Goal: Answer question/provide support: Share knowledge or assist other users

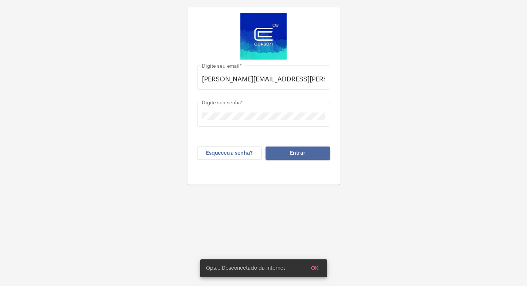
click at [322, 154] on button "Entrar" at bounding box center [298, 152] width 65 height 13
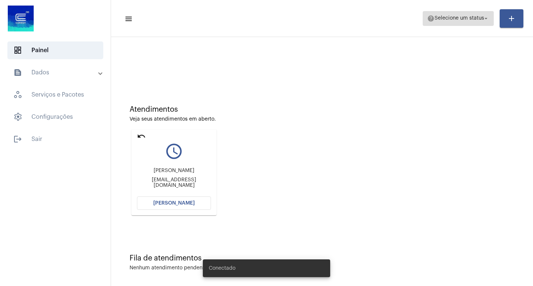
click at [453, 19] on span "Selecione um status" at bounding box center [459, 18] width 50 height 5
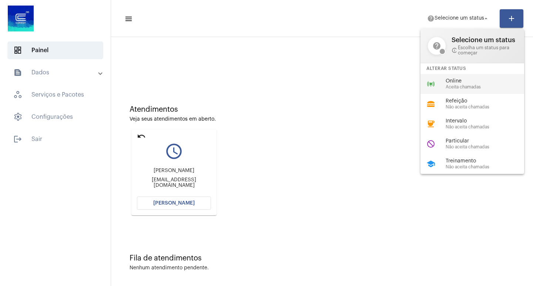
click at [454, 85] on span "Aceita chamadas" at bounding box center [487, 87] width 84 height 5
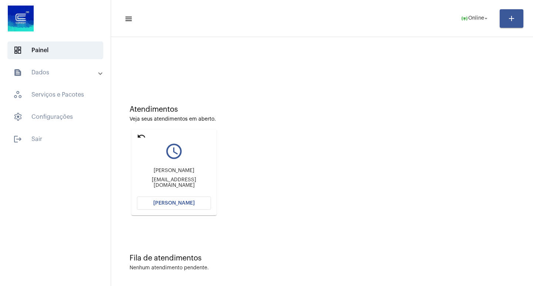
click at [168, 202] on span "[PERSON_NAME]" at bounding box center [173, 202] width 41 height 5
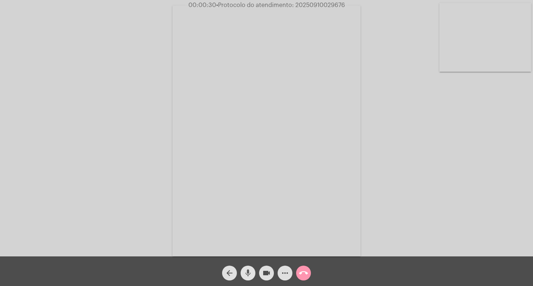
click at [251, 270] on mat-icon "mic" at bounding box center [247, 272] width 9 height 9
click at [266, 270] on mat-icon "videocam" at bounding box center [266, 272] width 9 height 9
click at [265, 272] on mat-icon "videocam_off" at bounding box center [266, 272] width 9 height 9
click at [243, 270] on mat-icon "mic_off" at bounding box center [247, 272] width 9 height 9
click at [269, 273] on mat-icon "videocam" at bounding box center [266, 272] width 9 height 9
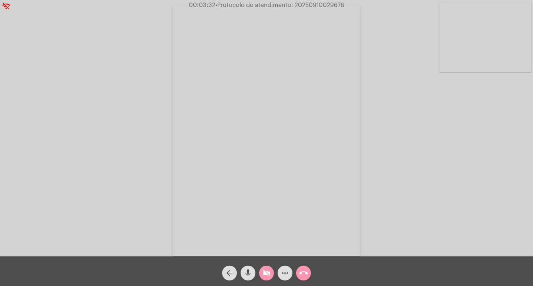
click at [254, 273] on button "mic" at bounding box center [247, 273] width 15 height 15
click at [252, 270] on mat-icon "mic_off" at bounding box center [247, 272] width 9 height 9
click at [263, 278] on span "videocam_off" at bounding box center [266, 273] width 9 height 15
click at [303, 276] on mat-icon "call_end" at bounding box center [303, 272] width 9 height 9
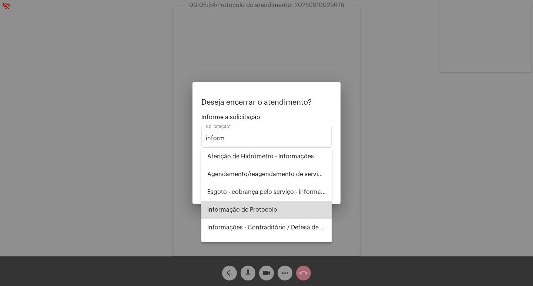
click at [271, 214] on span "Informação de Protocolo" at bounding box center [266, 210] width 118 height 18
type input "Informação de Protocolo"
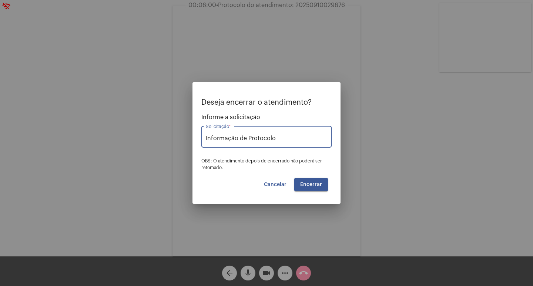
click at [300, 181] on button "Encerrar" at bounding box center [311, 184] width 34 height 13
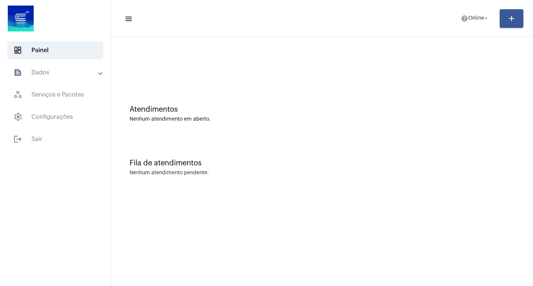
click at [486, 64] on div at bounding box center [321, 66] width 385 height 6
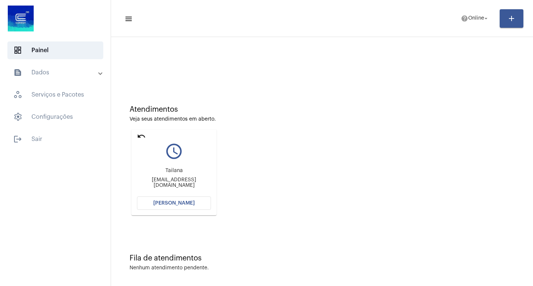
click at [192, 205] on span "[PERSON_NAME]" at bounding box center [173, 202] width 41 height 5
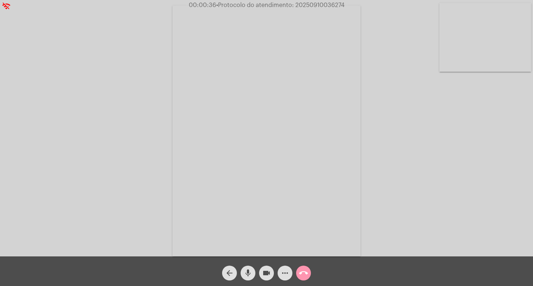
click at [280, 271] on button "more_horiz" at bounding box center [284, 273] width 15 height 15
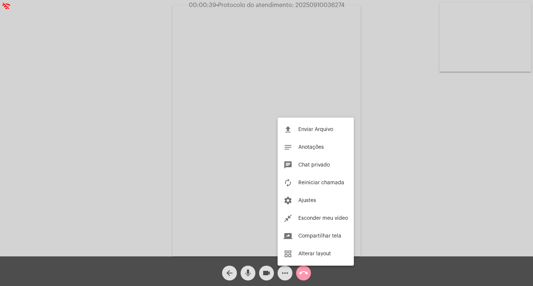
click at [84, 119] on div at bounding box center [266, 143] width 533 height 286
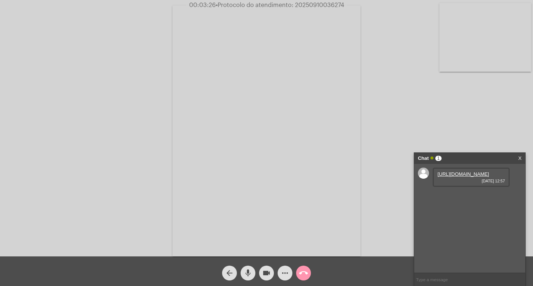
click at [463, 177] on link "https://neft-transfer-bucket.s3.amazonaws.com/temp-b6c464cd-1b4b-abcc-aabe-d139…" at bounding box center [462, 174] width 51 height 6
click at [477, 198] on link "https://neft-transfer-bucket.s3.amazonaws.com/temp-f22cb02e-e135-1471-2b4b-ad7d…" at bounding box center [462, 195] width 51 height 6
click at [281, 266] on span "more_horiz" at bounding box center [284, 273] width 9 height 15
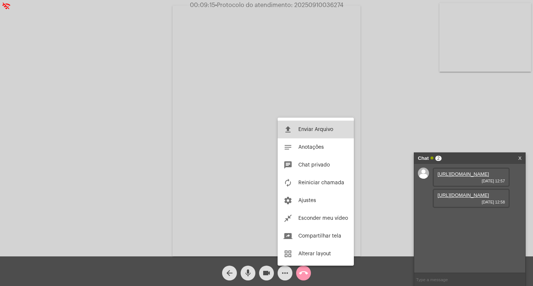
click at [311, 133] on button "file_upload Enviar Arquivo" at bounding box center [315, 130] width 76 height 18
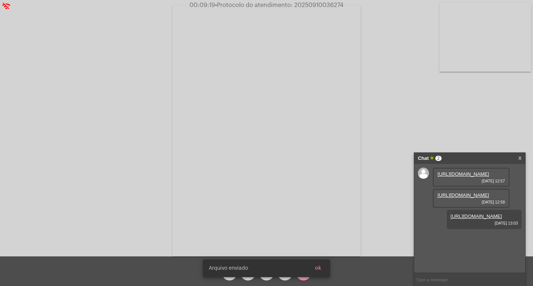
scroll to position [6, 0]
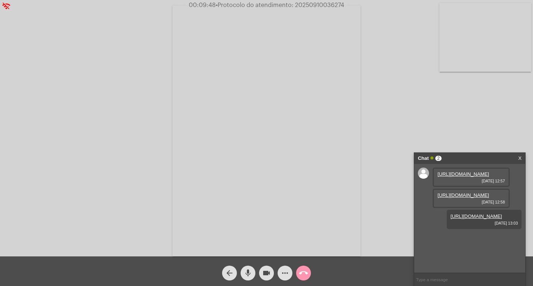
click at [319, 5] on span "• Protocolo do atendimento: 20250910036274" at bounding box center [280, 5] width 128 height 6
copy span "20250910036274"
click at [301, 270] on mat-icon "call_end" at bounding box center [303, 272] width 9 height 9
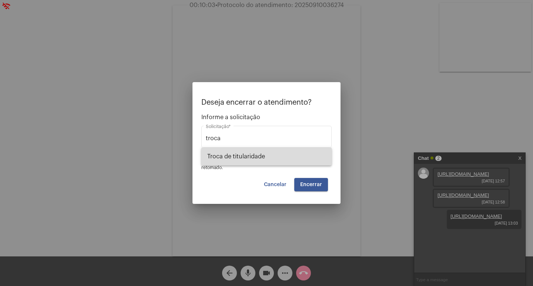
click at [284, 151] on span "Troca de titularidade" at bounding box center [266, 157] width 118 height 18
type input "Troca de titularidade"
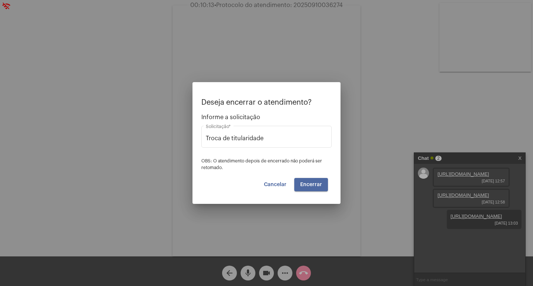
click at [314, 180] on button "Encerrar" at bounding box center [311, 184] width 34 height 13
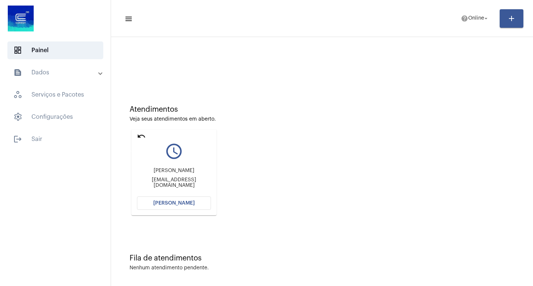
click at [141, 134] on mat-icon "undo" at bounding box center [141, 136] width 9 height 9
click at [189, 202] on span "[PERSON_NAME]" at bounding box center [173, 202] width 41 height 5
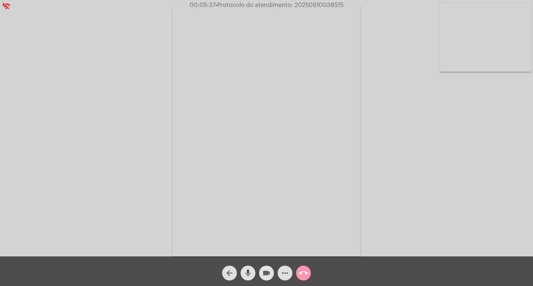
click at [265, 268] on span "videocam" at bounding box center [266, 273] width 9 height 15
click at [263, 270] on mat-icon "videocam_off" at bounding box center [266, 272] width 9 height 9
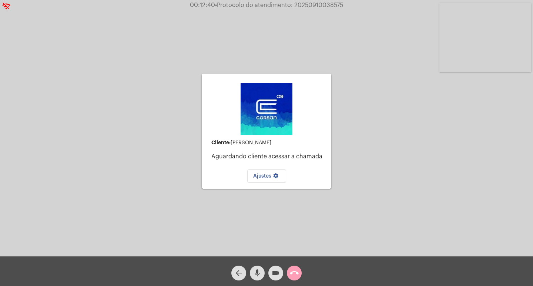
click at [296, 273] on mat-icon "call_end" at bounding box center [294, 272] width 9 height 9
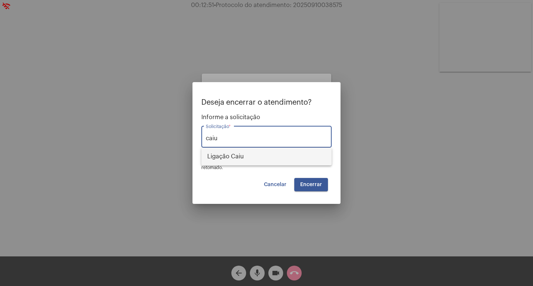
click at [244, 163] on span "Ligação Caiu" at bounding box center [266, 157] width 118 height 18
type input "Ligação Caiu"
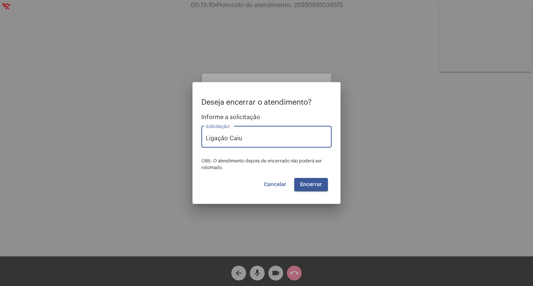
click at [302, 181] on button "Encerrar" at bounding box center [311, 184] width 34 height 13
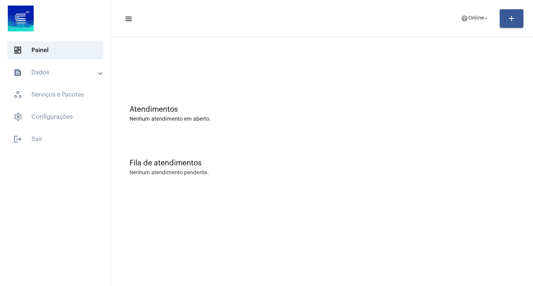
click at [303, 91] on div "Atendimentos Nenhum atendimento em aberto." at bounding box center [322, 110] width 414 height 54
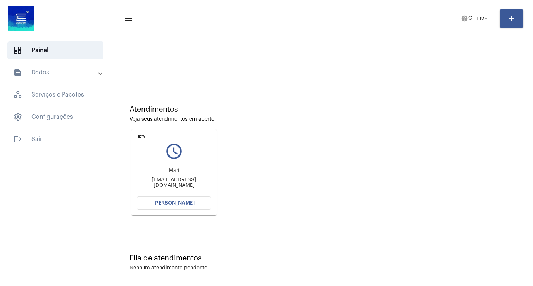
click at [189, 207] on button "[PERSON_NAME]" at bounding box center [174, 202] width 74 height 13
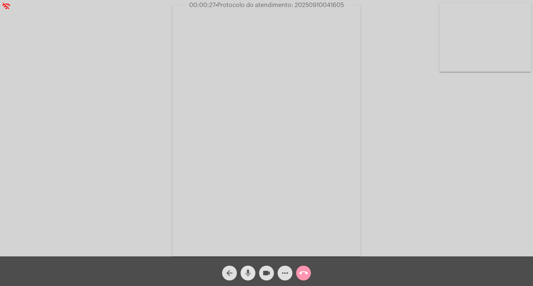
click at [244, 273] on mat-icon "mic" at bounding box center [247, 272] width 9 height 9
click at [259, 272] on button "videocam" at bounding box center [266, 273] width 15 height 15
click at [259, 273] on button "videocam_off" at bounding box center [266, 273] width 15 height 15
click at [250, 270] on mat-icon "mic_off" at bounding box center [247, 272] width 9 height 9
click at [285, 271] on mat-icon "more_horiz" at bounding box center [284, 272] width 9 height 9
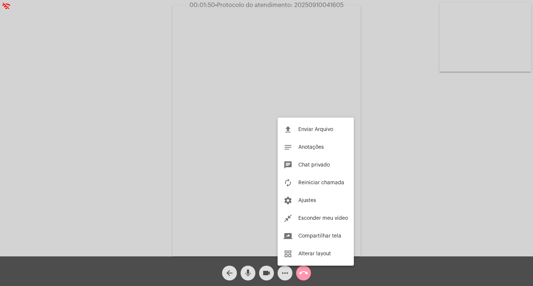
click at [112, 159] on div at bounding box center [266, 143] width 533 height 286
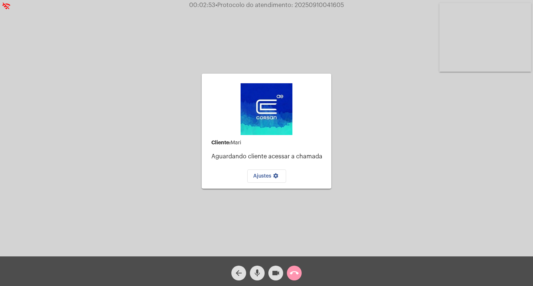
click at [293, 277] on mat-icon "call_end" at bounding box center [294, 272] width 9 height 9
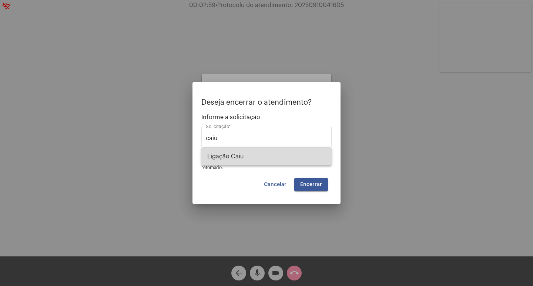
click at [215, 154] on span "Ligação Caiu" at bounding box center [266, 157] width 118 height 18
type input "Ligação Caiu"
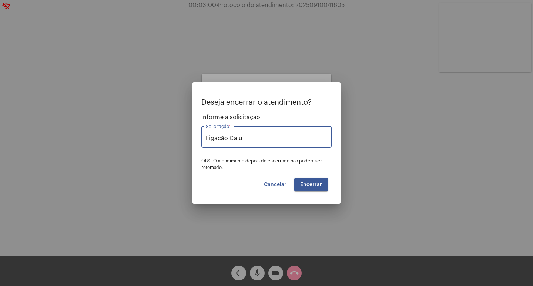
click at [322, 189] on button "Encerrar" at bounding box center [311, 184] width 34 height 13
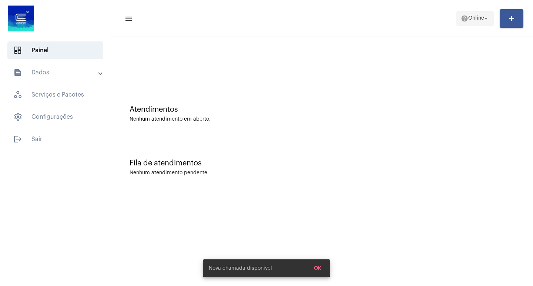
click at [462, 16] on mat-icon "help" at bounding box center [463, 18] width 7 height 7
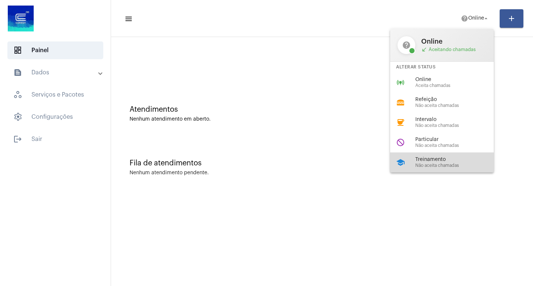
click at [428, 159] on span "Treinamento" at bounding box center [457, 160] width 84 height 6
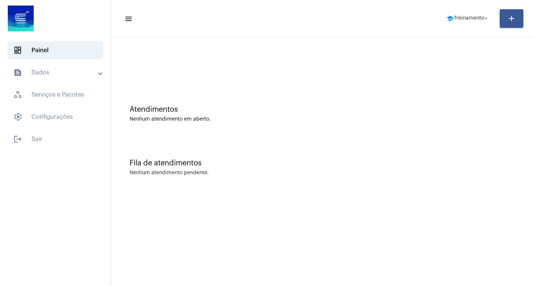
click at [464, 9] on mat-toolbar-row "menu school Treinamento arrow_drop_down add" at bounding box center [322, 19] width 422 height 24
click at [464, 17] on span "Treinamento" at bounding box center [468, 18] width 30 height 5
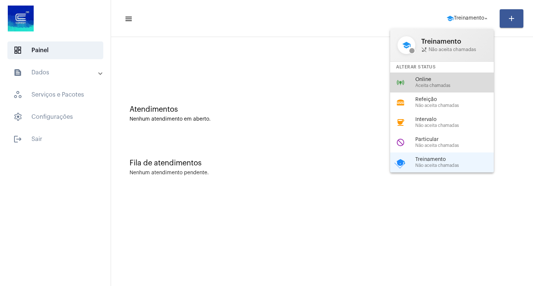
click at [443, 85] on span "Aceita chamadas" at bounding box center [457, 85] width 84 height 5
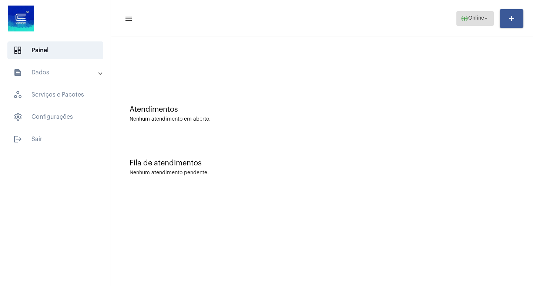
click at [487, 12] on span "online_prediction Online arrow_drop_down" at bounding box center [474, 17] width 28 height 13
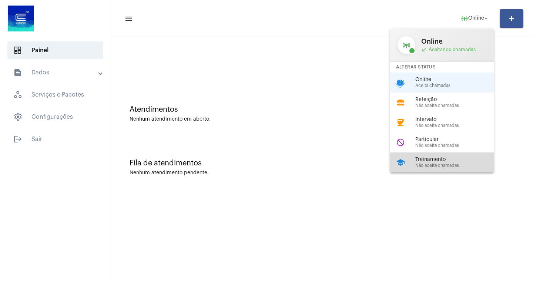
click at [416, 160] on span "Treinamento" at bounding box center [457, 160] width 84 height 6
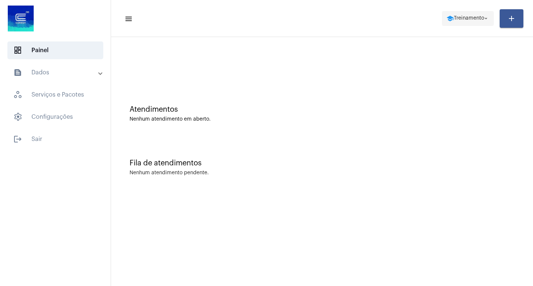
click at [472, 15] on span "school Treinamento arrow_drop_down" at bounding box center [467, 17] width 43 height 13
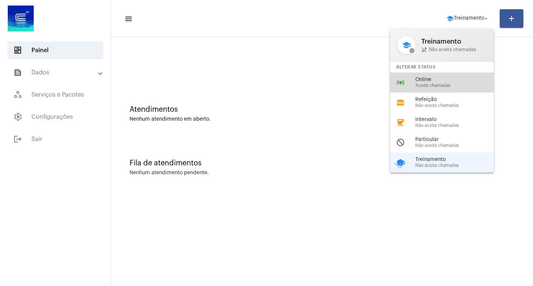
click at [435, 84] on span "Aceita chamadas" at bounding box center [457, 85] width 84 height 5
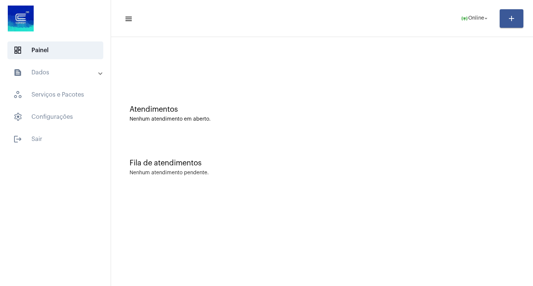
drag, startPoint x: 464, startPoint y: 161, endPoint x: 462, endPoint y: 154, distance: 7.5
click at [464, 161] on div "Fila de atendimentos" at bounding box center [321, 163] width 385 height 8
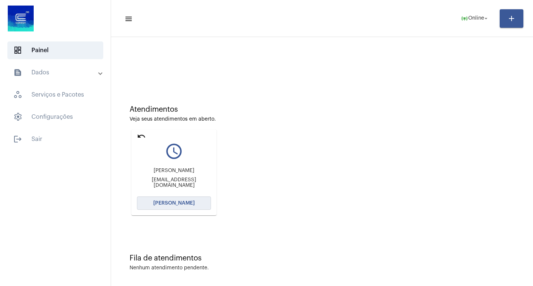
click at [179, 199] on button "[PERSON_NAME]" at bounding box center [174, 202] width 74 height 13
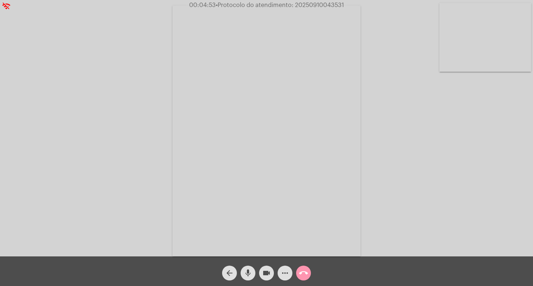
click at [286, 270] on mat-icon "more_horiz" at bounding box center [284, 272] width 9 height 9
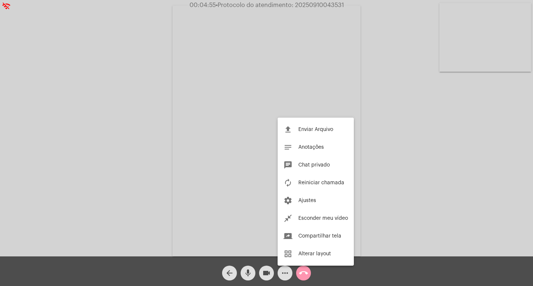
click at [60, 198] on div at bounding box center [266, 143] width 533 height 286
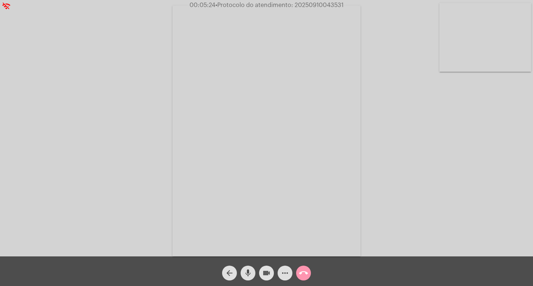
click at [266, 267] on span "videocam" at bounding box center [266, 273] width 9 height 15
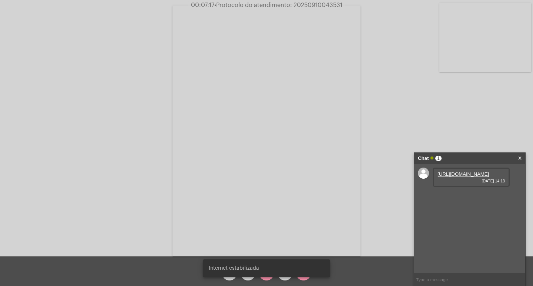
click at [469, 177] on link "https://neft-transfer-bucket.s3.amazonaws.com/temp-e989bda9-dd01-83e3-af0c-548a…" at bounding box center [462, 174] width 51 height 6
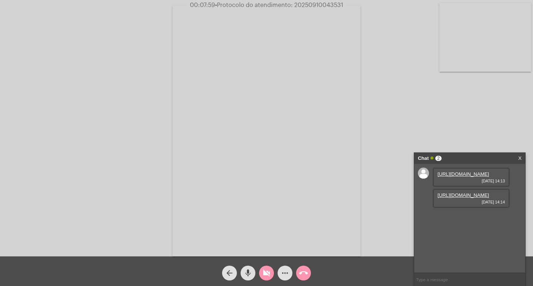
click at [466, 198] on link "https://neft-transfer-bucket.s3.amazonaws.com/temp-538318c9-b8bf-fe77-8cd9-214b…" at bounding box center [462, 195] width 51 height 6
click at [264, 276] on mat-icon "videocam_off" at bounding box center [266, 272] width 9 height 9
click at [264, 276] on mat-icon "videocam" at bounding box center [266, 272] width 9 height 9
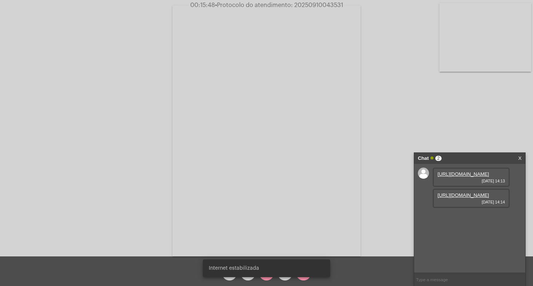
click at [266, 279] on div "Internet estabilizada" at bounding box center [266, 268] width 145 height 36
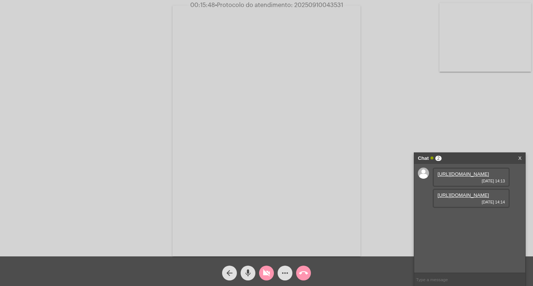
click at [266, 277] on mat-icon "videocam_off" at bounding box center [266, 272] width 9 height 9
click at [269, 270] on mat-icon "videocam" at bounding box center [266, 272] width 9 height 9
drag, startPoint x: 264, startPoint y: 278, endPoint x: 268, endPoint y: 279, distance: 4.5
click at [265, 278] on span "videocam_off" at bounding box center [266, 273] width 9 height 15
click at [267, 275] on mat-icon "videocam" at bounding box center [266, 272] width 9 height 9
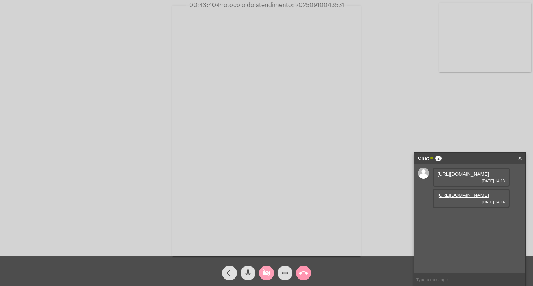
click at [267, 272] on mat-icon "videocam_off" at bounding box center [266, 272] width 9 height 9
click at [314, 5] on span "• Protocolo do atendimento: 20250910043531" at bounding box center [279, 5] width 128 height 6
copy span "20250910043531"
click at [309, 206] on video at bounding box center [266, 131] width 188 height 251
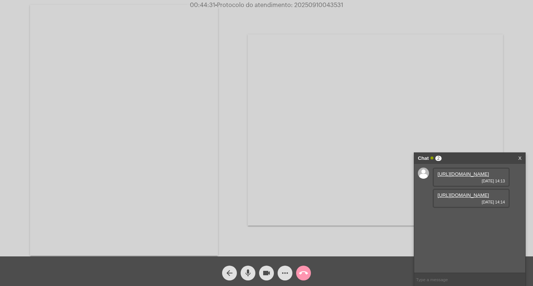
click at [188, 166] on video at bounding box center [124, 130] width 188 height 251
click at [302, 275] on mat-icon "call_end" at bounding box center [303, 272] width 9 height 9
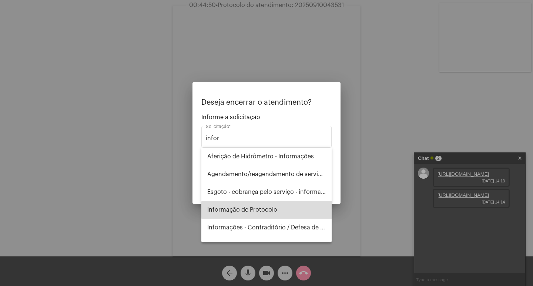
click at [273, 210] on span "Informação de Protocolo" at bounding box center [266, 210] width 118 height 18
type input "Informação de Protocolo"
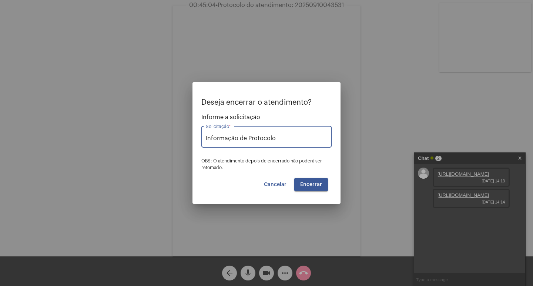
click at [303, 182] on span "Encerrar" at bounding box center [311, 184] width 22 height 5
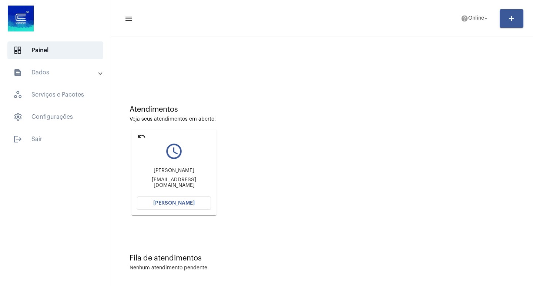
click at [174, 202] on span "[PERSON_NAME]" at bounding box center [173, 202] width 41 height 5
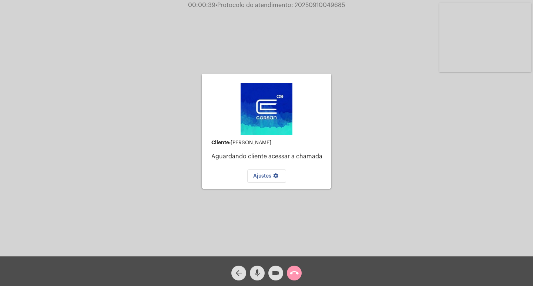
click at [298, 269] on button "call_end" at bounding box center [294, 273] width 15 height 15
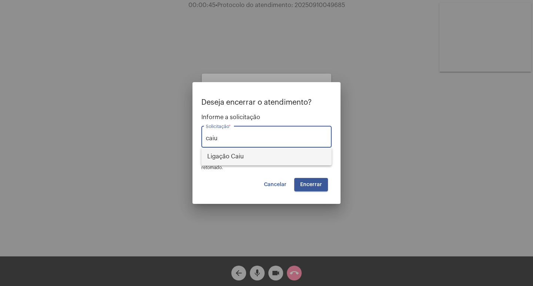
click at [237, 163] on span "Ligação Caiu" at bounding box center [266, 157] width 118 height 18
type input "Ligação Caiu"
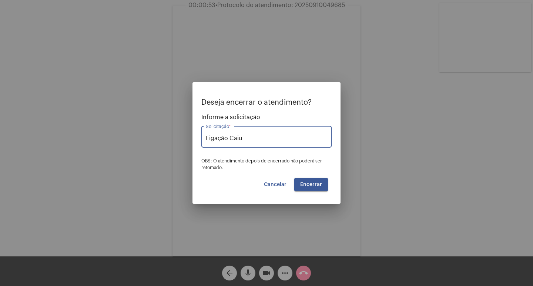
click at [273, 179] on button "Cancelar" at bounding box center [275, 184] width 34 height 13
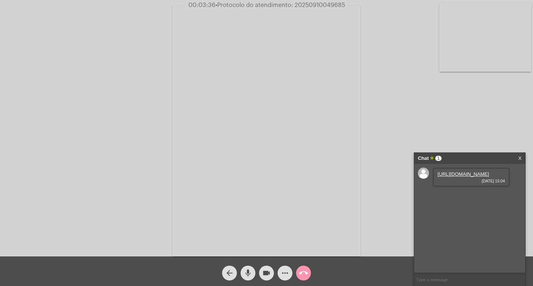
click at [445, 177] on link "https://neft-transfer-bucket.s3.amazonaws.com/temp-c9d15581-8138-bcf1-2abd-302b…" at bounding box center [462, 174] width 51 height 6
click at [474, 198] on link "https://neft-transfer-bucket.s3.amazonaws.com/temp-b102c52c-a6f6-e935-4303-4574…" at bounding box center [462, 195] width 51 height 6
click at [221, 238] on video at bounding box center [266, 131] width 188 height 251
click at [153, 193] on video at bounding box center [124, 130] width 188 height 251
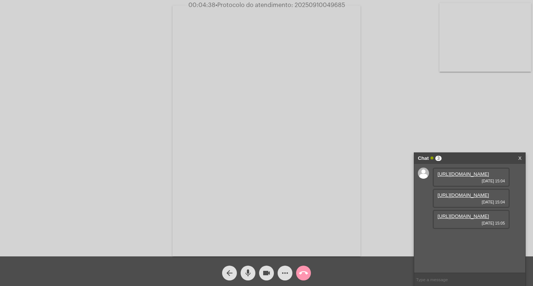
click at [470, 219] on link "https://neft-transfer-bucket.s3.amazonaws.com/temp-0596870a-927f-48a0-048b-4052…" at bounding box center [462, 216] width 51 height 6
click at [478, 120] on div "Acessando Câmera e Microfone..." at bounding box center [266, 130] width 531 height 256
click at [481, 240] on link "https://neft-transfer-bucket.s3.amazonaws.com/temp-728dc9c2-599c-ea4b-5de3-35da…" at bounding box center [462, 237] width 51 height 6
click at [459, 240] on link "https://neft-transfer-bucket.s3.amazonaws.com/temp-728dc9c2-599c-ea4b-5de3-35da…" at bounding box center [462, 237] width 51 height 6
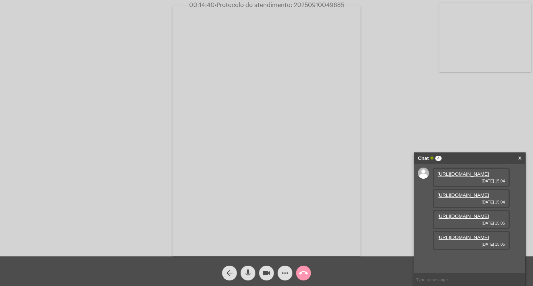
click at [285, 276] on mat-icon "more_horiz" at bounding box center [284, 272] width 9 height 9
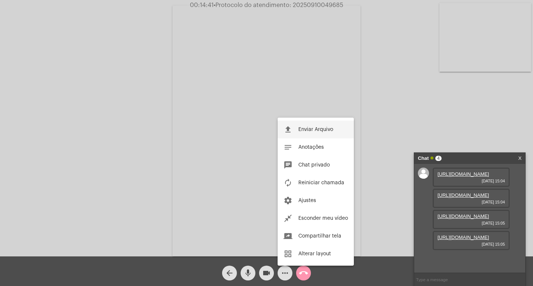
click at [309, 128] on span "Enviar Arquivo" at bounding box center [315, 129] width 35 height 5
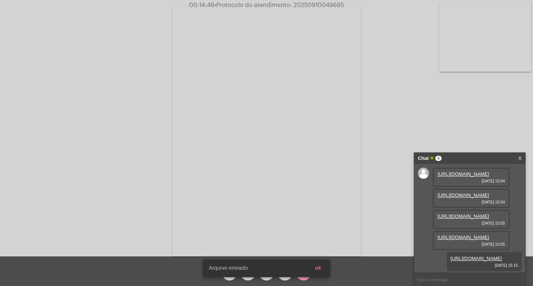
scroll to position [82, 0]
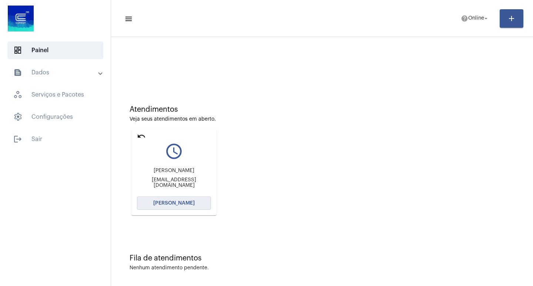
click at [171, 206] on button "[PERSON_NAME]" at bounding box center [174, 202] width 74 height 13
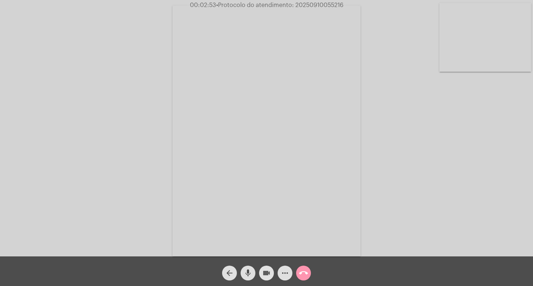
click at [262, 269] on mat-icon "videocam" at bounding box center [266, 272] width 9 height 9
click at [267, 275] on mat-icon "videocam_off" at bounding box center [266, 272] width 9 height 9
drag, startPoint x: 266, startPoint y: 271, endPoint x: 261, endPoint y: 274, distance: 5.3
click at [263, 273] on mat-icon "videocam" at bounding box center [266, 272] width 9 height 9
click at [247, 271] on mat-icon "mic" at bounding box center [247, 272] width 9 height 9
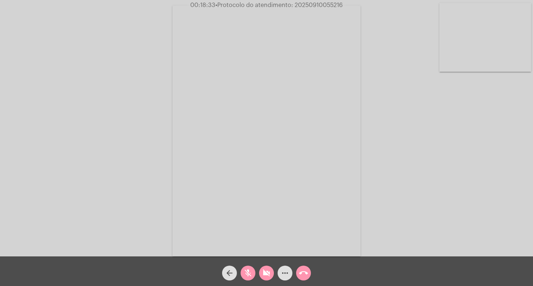
click at [270, 274] on mat-icon "videocam_off" at bounding box center [266, 272] width 9 height 9
click at [248, 271] on mat-icon "mic_off" at bounding box center [247, 272] width 9 height 9
click at [263, 271] on mat-icon "videocam" at bounding box center [266, 272] width 9 height 9
click at [262, 277] on mat-icon "videocam_off" at bounding box center [266, 272] width 9 height 9
click at [264, 273] on mat-icon "videocam" at bounding box center [266, 272] width 9 height 9
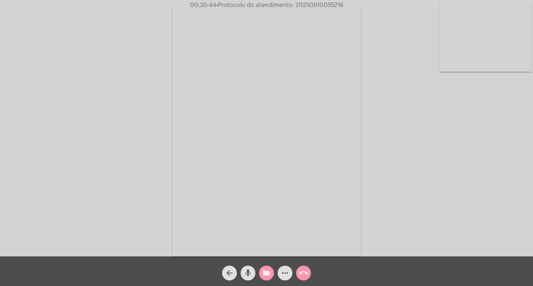
click at [263, 274] on mat-icon "videocam_off" at bounding box center [266, 272] width 9 height 9
click at [306, 274] on mat-icon "call_end" at bounding box center [303, 272] width 9 height 9
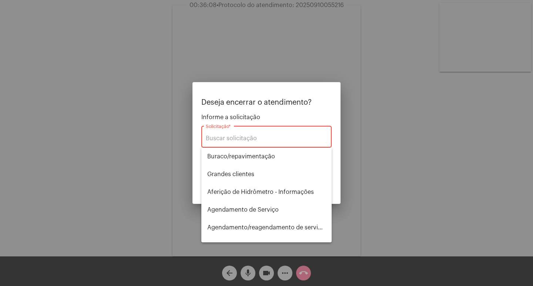
click at [375, 187] on div at bounding box center [266, 143] width 533 height 286
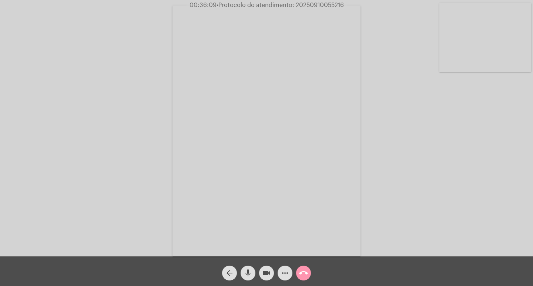
click at [312, 1] on span "00:36:09 • Protocolo do atendimento: 20250910055216" at bounding box center [266, 4] width 160 height 7
copy span "20250910055216"
click at [305, 277] on mat-icon "call_end" at bounding box center [303, 272] width 9 height 9
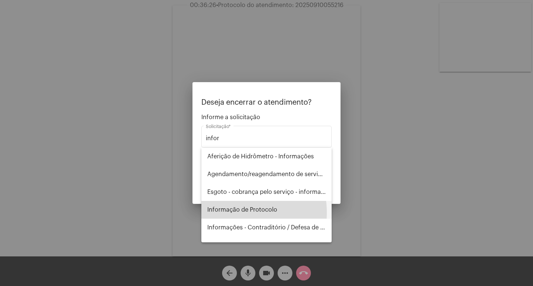
click at [227, 213] on span "Informação de Protocolo" at bounding box center [266, 210] width 118 height 18
type input "Informação de Protocolo"
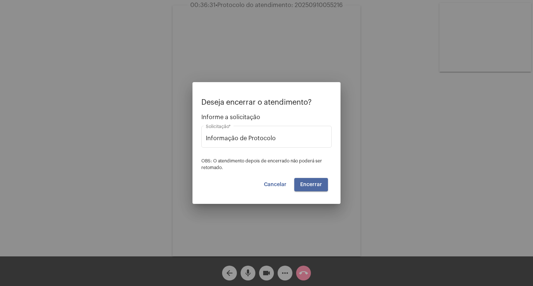
click at [302, 182] on span "Encerrar" at bounding box center [311, 184] width 22 height 5
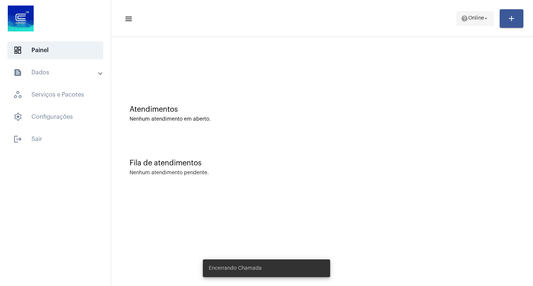
click at [479, 23] on span "help Online arrow_drop_down" at bounding box center [474, 17] width 28 height 13
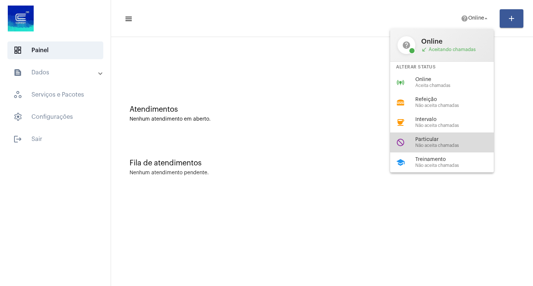
click at [448, 141] on span "Particular" at bounding box center [457, 140] width 84 height 6
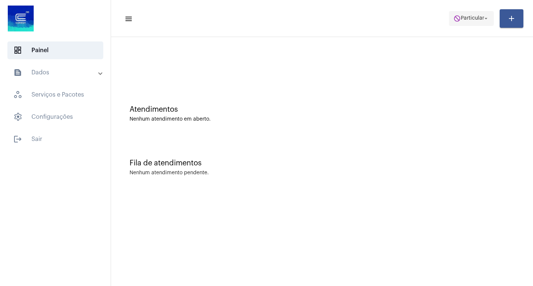
click at [470, 20] on span "Particular" at bounding box center [471, 18] width 23 height 5
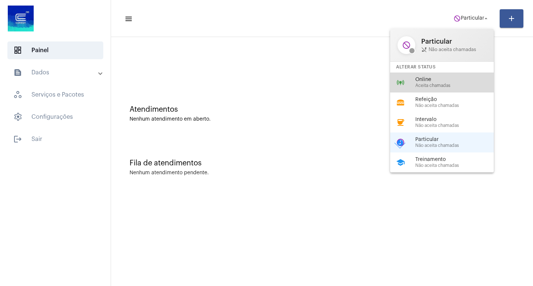
click at [444, 90] on div "online_prediction Online Aceita chamadas" at bounding box center [447, 82] width 115 height 20
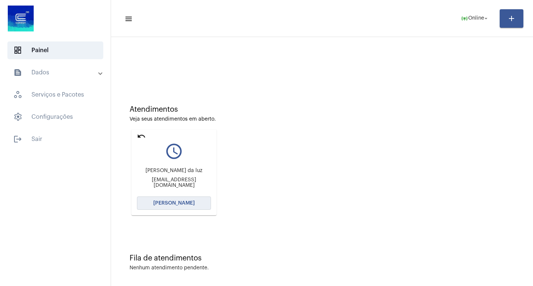
click at [185, 200] on button "[PERSON_NAME]" at bounding box center [174, 202] width 74 height 13
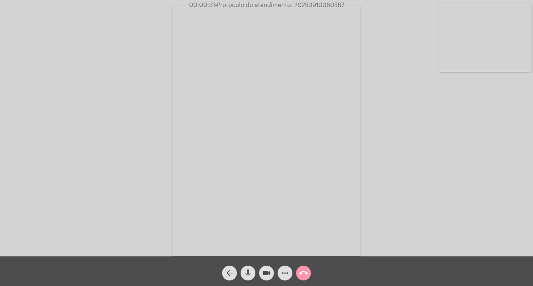
click at [305, 274] on mat-icon "call_end" at bounding box center [303, 272] width 9 height 9
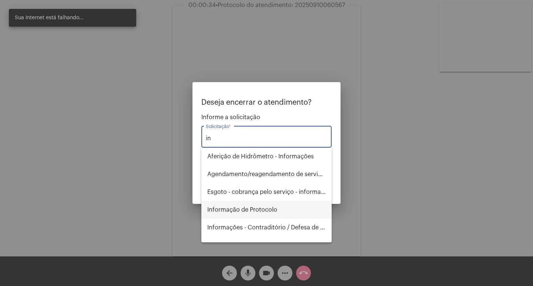
click at [233, 217] on span "Informação de Protocolo" at bounding box center [266, 210] width 118 height 18
type input "Informação de Protocolo"
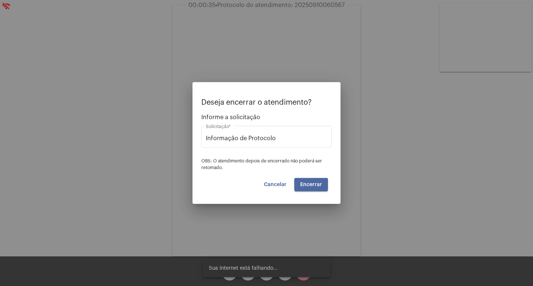
click at [307, 186] on span "Encerrar" at bounding box center [311, 184] width 22 height 5
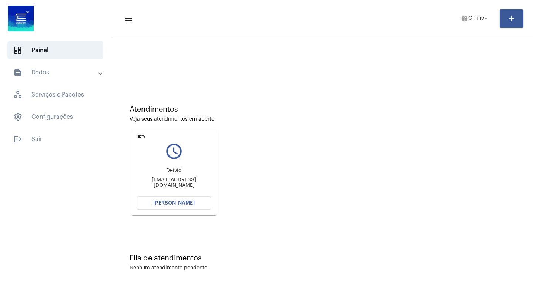
click at [180, 207] on button "[PERSON_NAME]" at bounding box center [174, 202] width 74 height 13
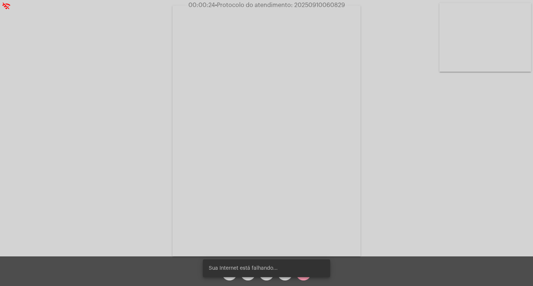
click at [300, 268] on body "wifi_off 00:00:24 • Protocolo do atendimento: 20250910060829 Acessando Câmera e…" at bounding box center [266, 143] width 533 height 286
click at [301, 279] on div "Sua Internet está falhando..." at bounding box center [266, 268] width 145 height 36
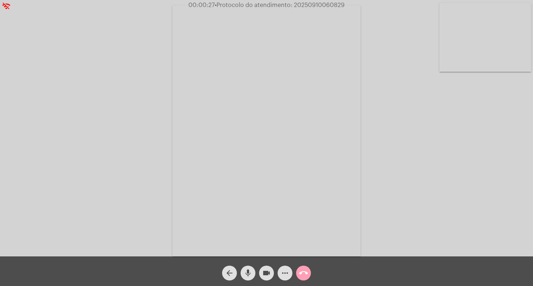
click at [301, 277] on span "call_end" at bounding box center [303, 273] width 9 height 15
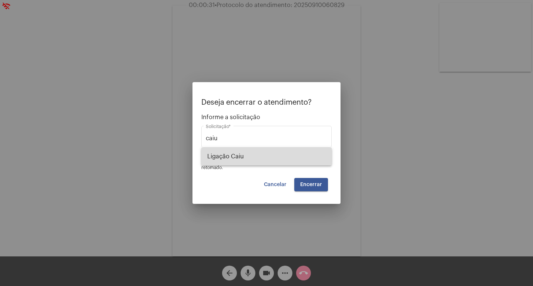
click at [243, 149] on span "Ligação Caiu" at bounding box center [266, 157] width 118 height 18
type input "Ligação Caiu"
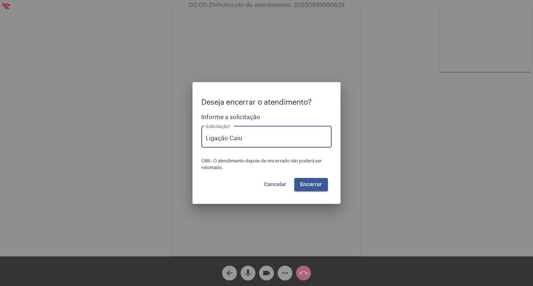
click at [307, 183] on span "Encerrar" at bounding box center [311, 184] width 22 height 5
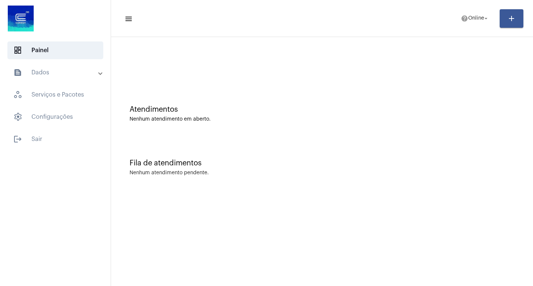
click at [467, 139] on div "Fila de atendimentos Nenhum atendimento pendente." at bounding box center [322, 164] width 414 height 54
click at [473, 26] on button "help Online arrow_drop_down" at bounding box center [474, 18] width 37 height 15
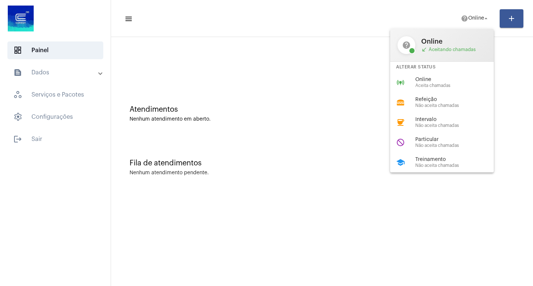
click at [425, 146] on span "Não aceita chamadas" at bounding box center [457, 145] width 84 height 5
